Goal: Find specific page/section: Find specific page/section

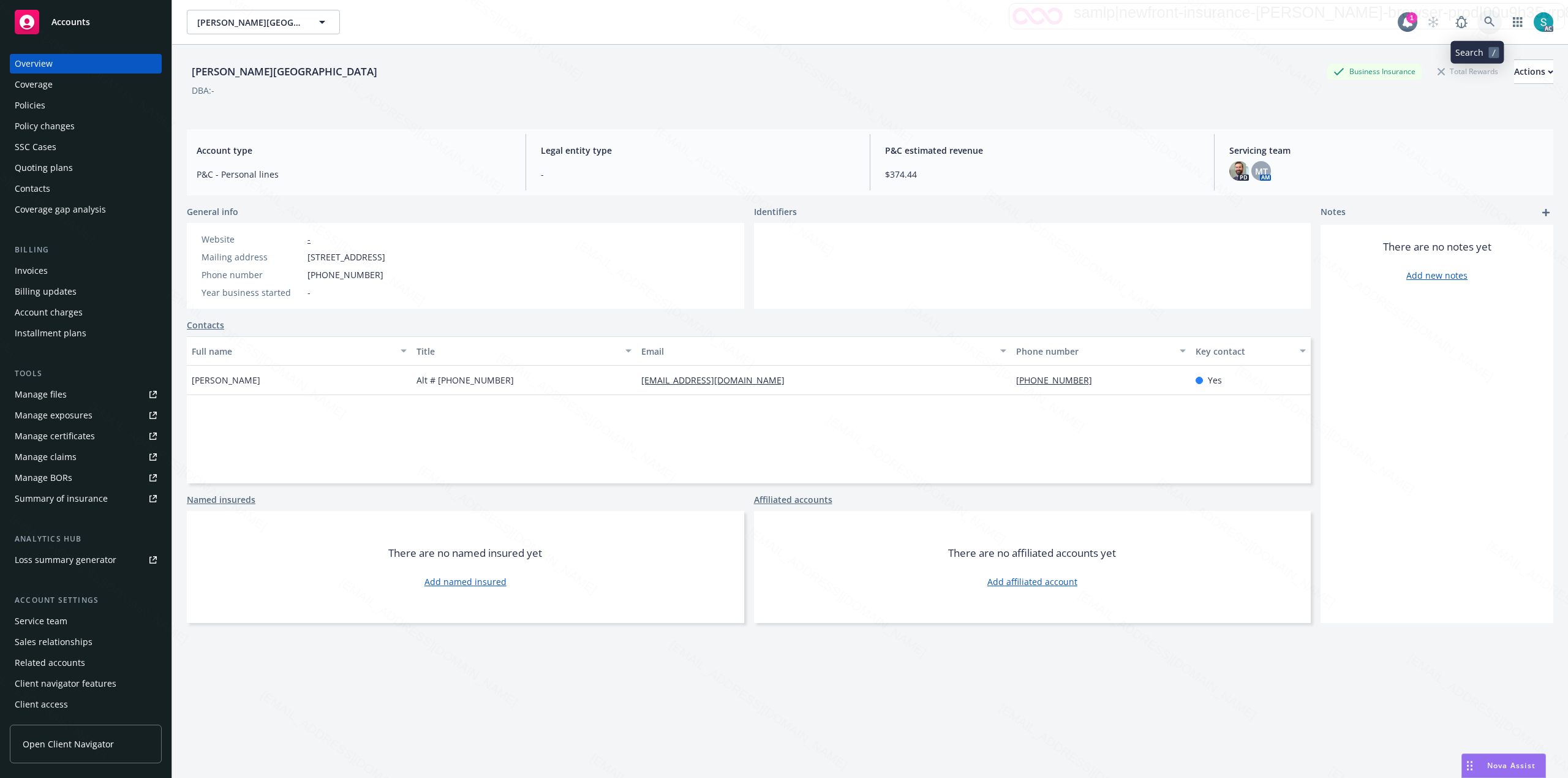
click at [1485, 23] on icon at bounding box center [1490, 21] width 11 height 11
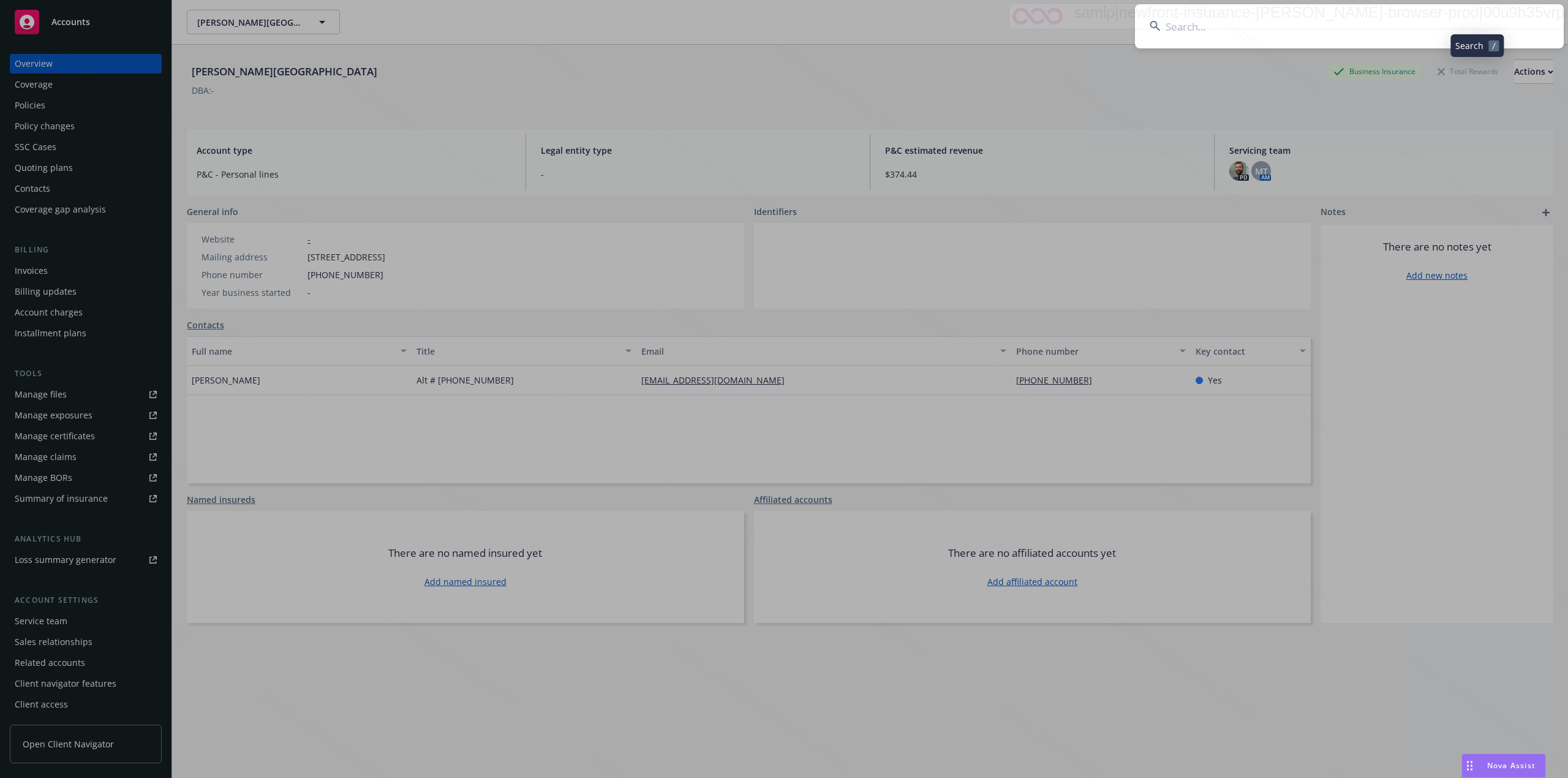
click at [1345, 25] on input at bounding box center [1349, 26] width 428 height 45
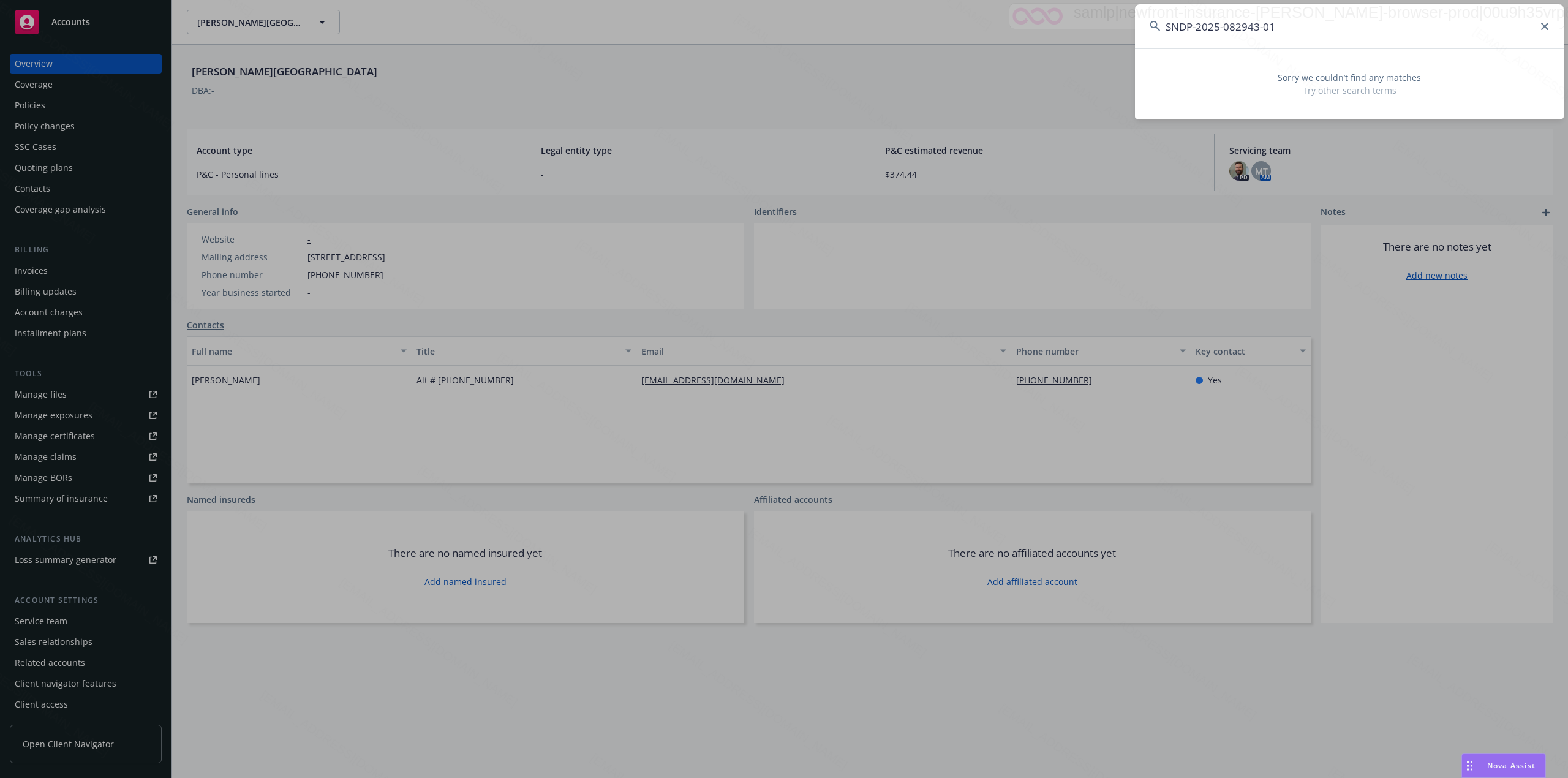
click at [1287, 27] on input "SNDP-2025-082943-01" at bounding box center [1349, 26] width 428 height 45
click at [1381, 25] on input "SNDP-2025-082943" at bounding box center [1349, 26] width 428 height 45
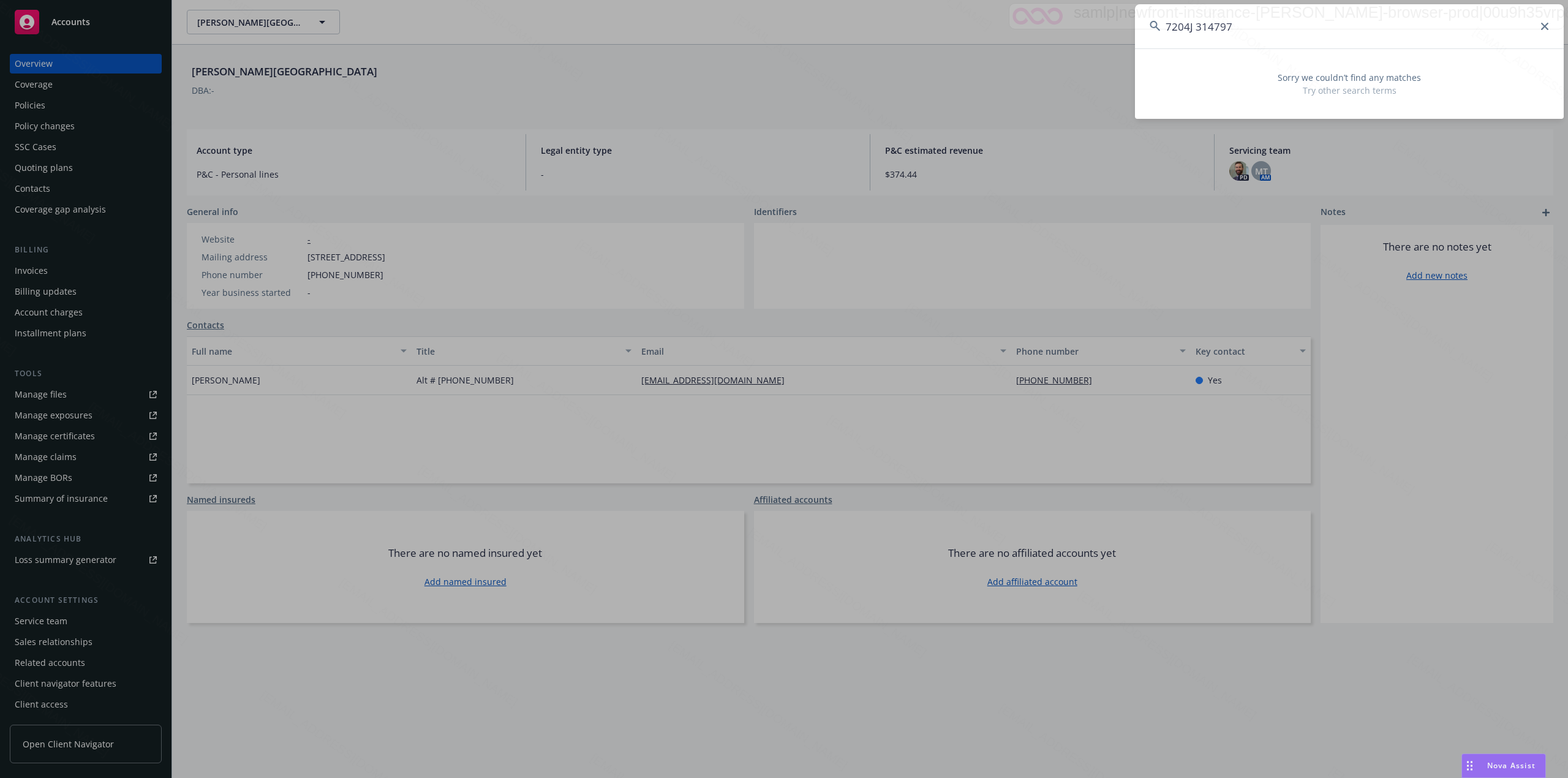
type input "7204J 314797"
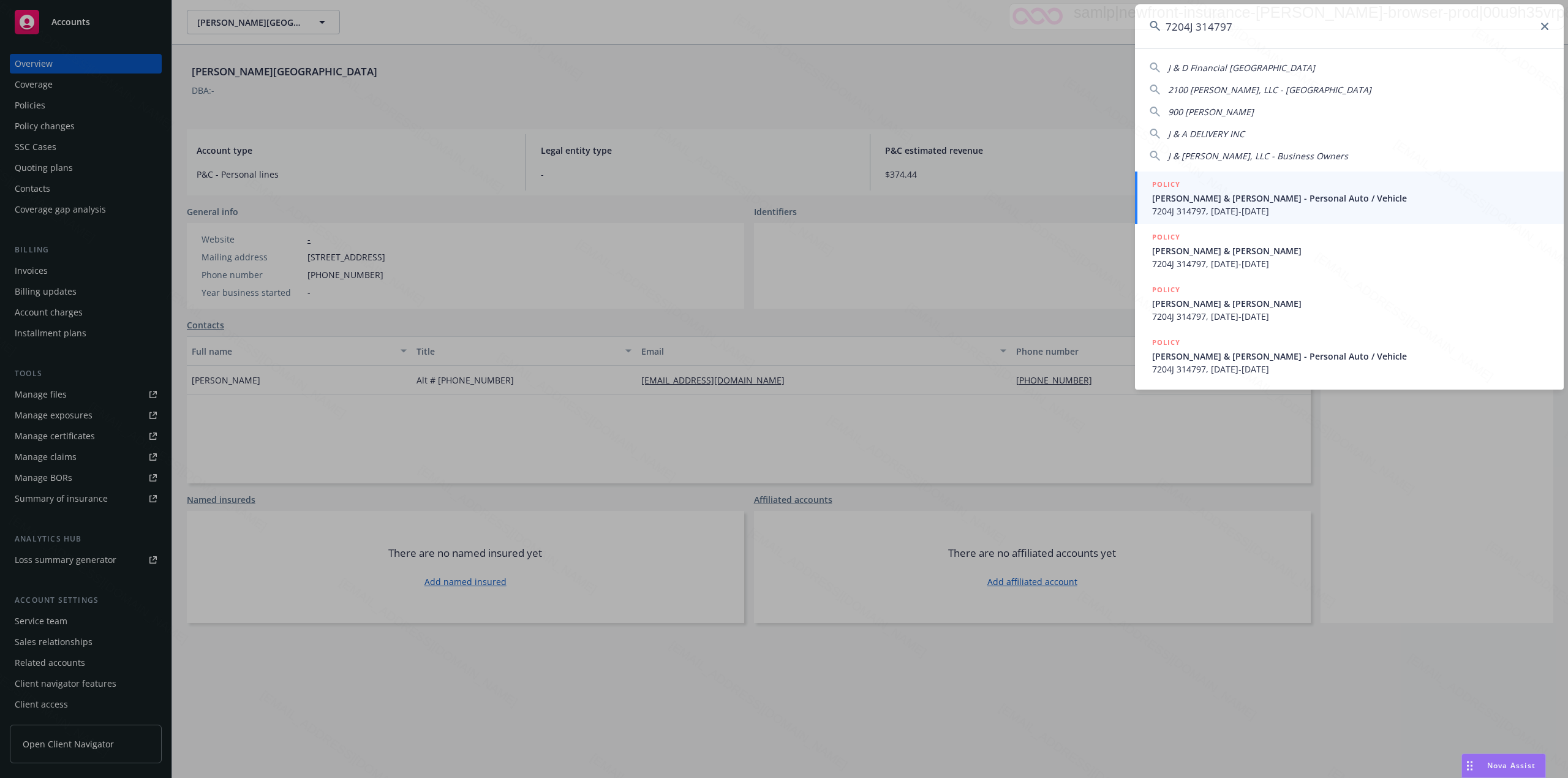
click at [1239, 212] on span "7204J 314797, 09/26/2021-09/26/2022" at bounding box center [1351, 210] width 397 height 13
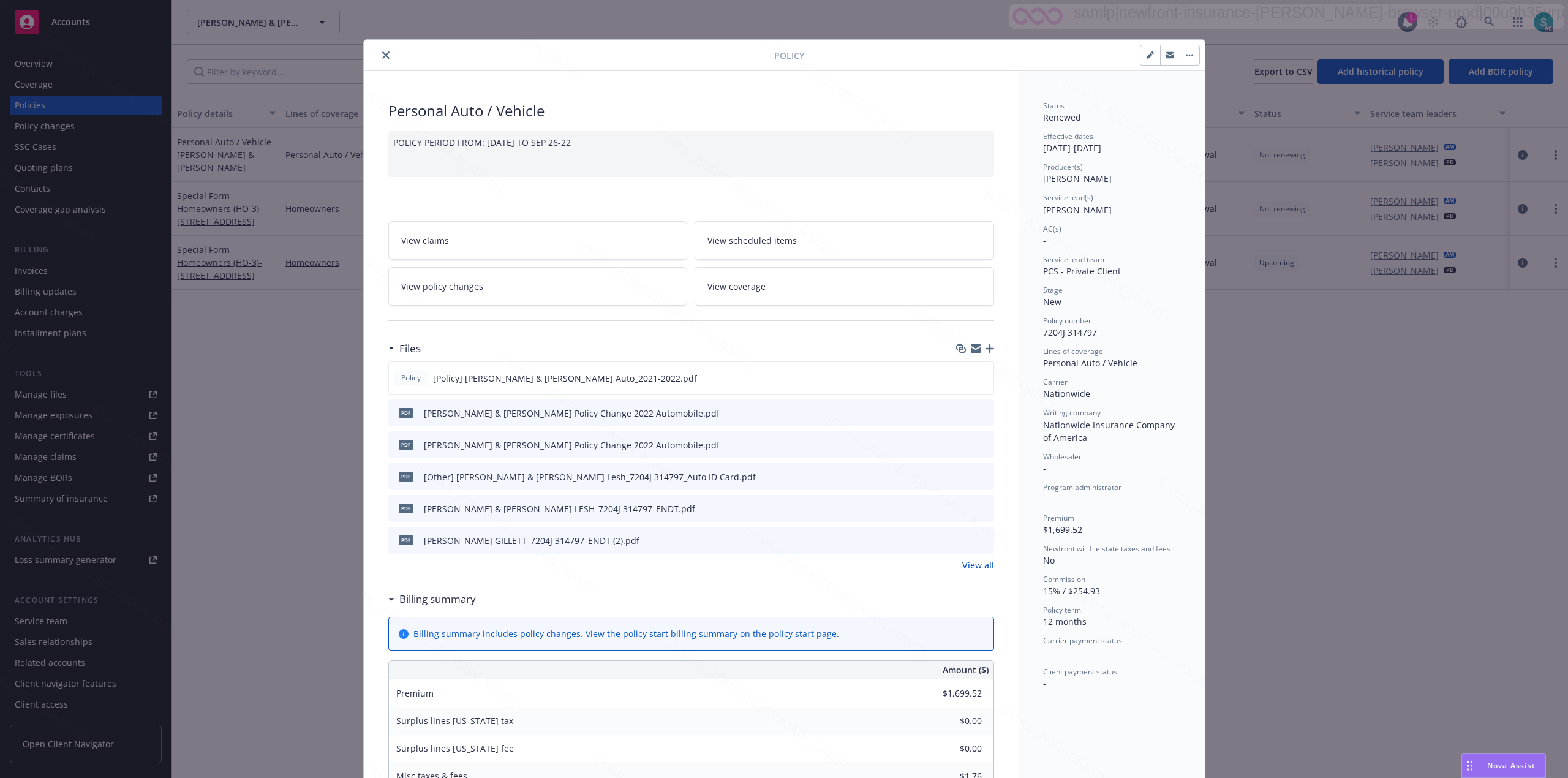
click at [377, 47] on div "Policy" at bounding box center [784, 55] width 841 height 31
click at [379, 49] on button "close" at bounding box center [386, 54] width 15 height 15
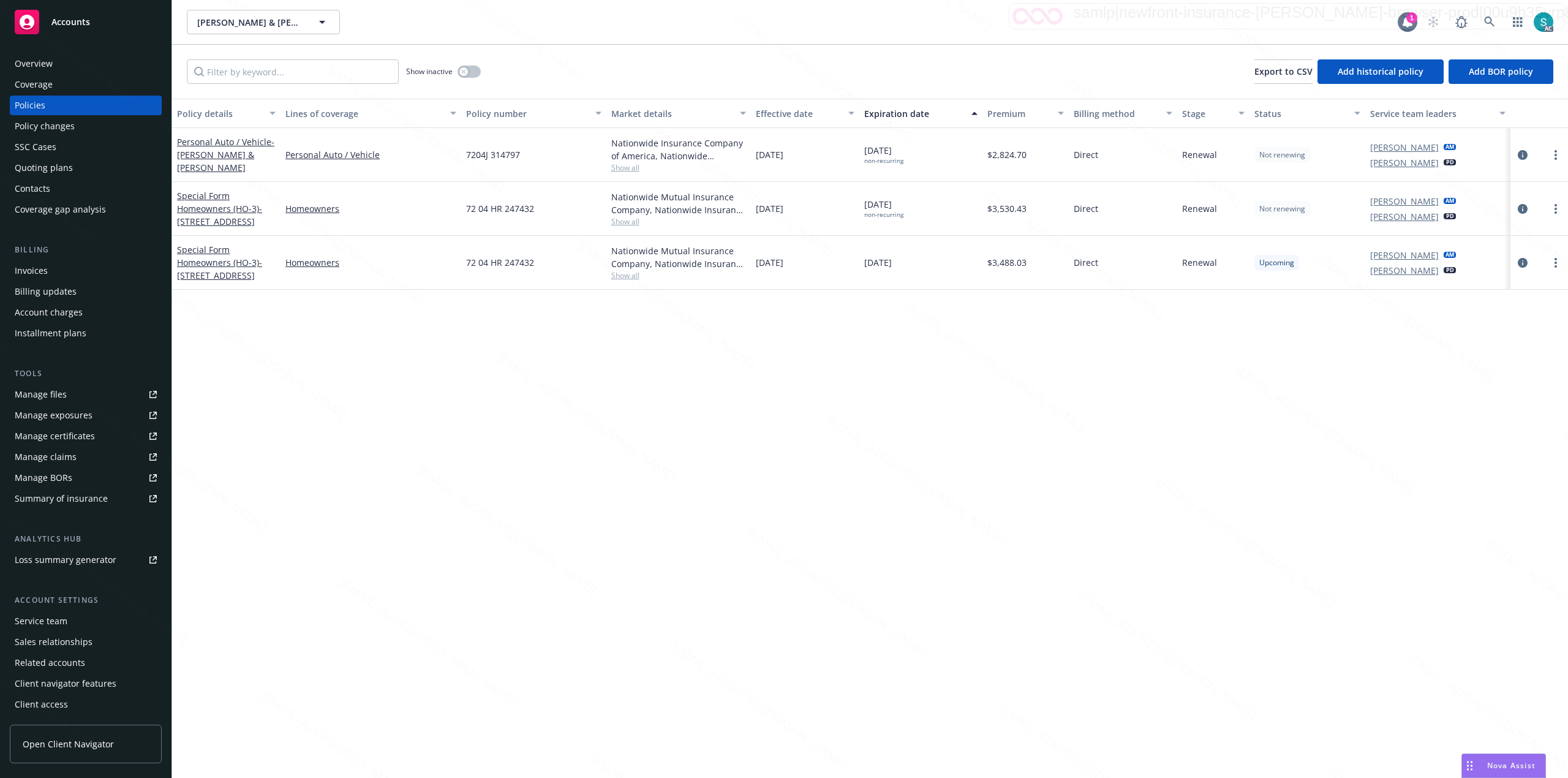
click at [50, 57] on div "Overview" at bounding box center [33, 64] width 38 height 19
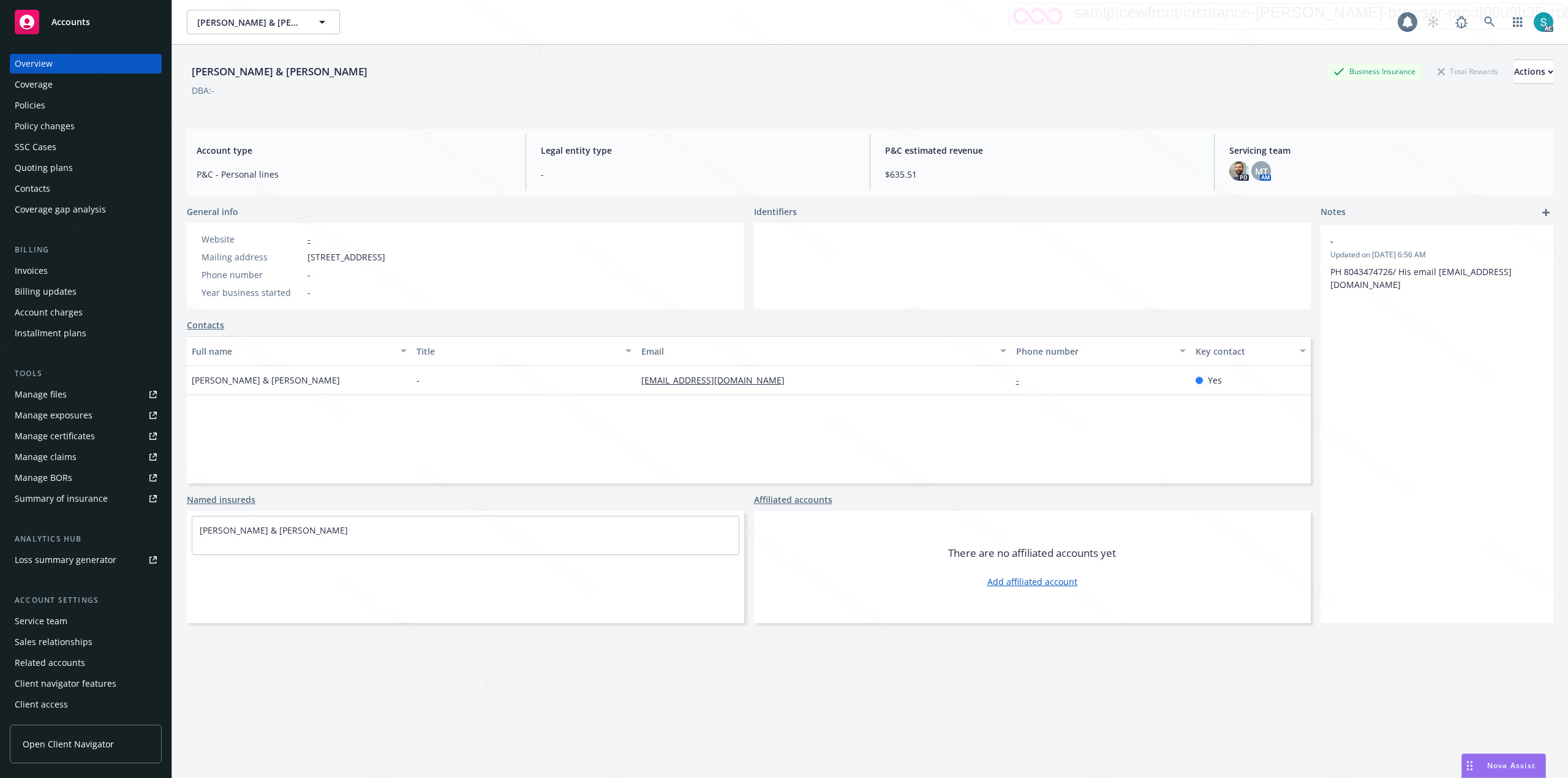
click at [235, 74] on div "Gillett, David & Michelle K Lesh" at bounding box center [280, 72] width 186 height 16
copy div "Gillett, David & Michelle K Lesh"
